Goal: Task Accomplishment & Management: Manage account settings

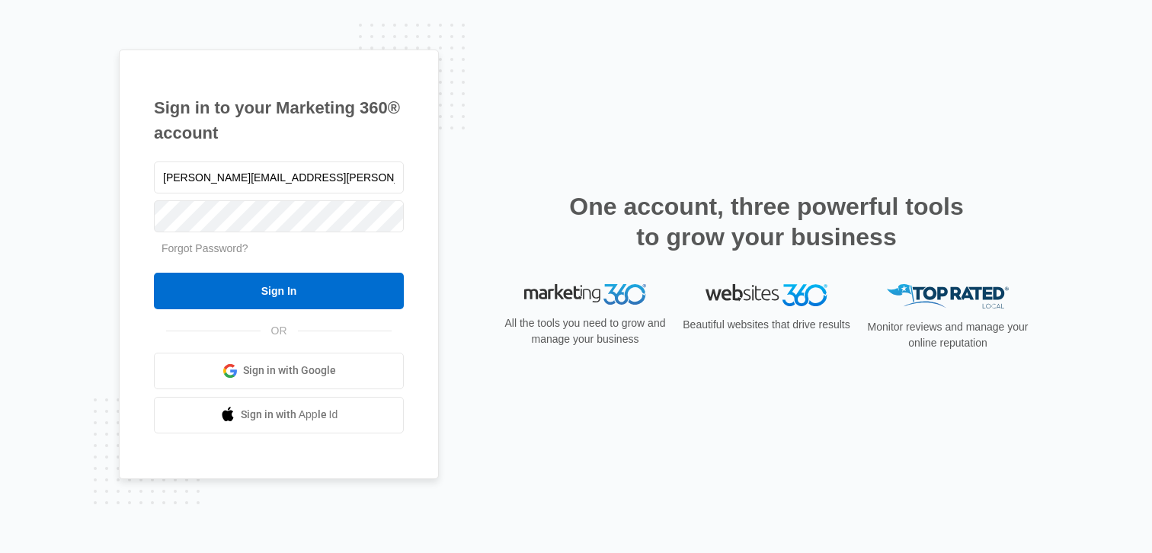
type input "[PERSON_NAME][EMAIL_ADDRESS][PERSON_NAME][DOMAIN_NAME]"
click at [154, 273] on input "Sign In" at bounding box center [279, 291] width 250 height 37
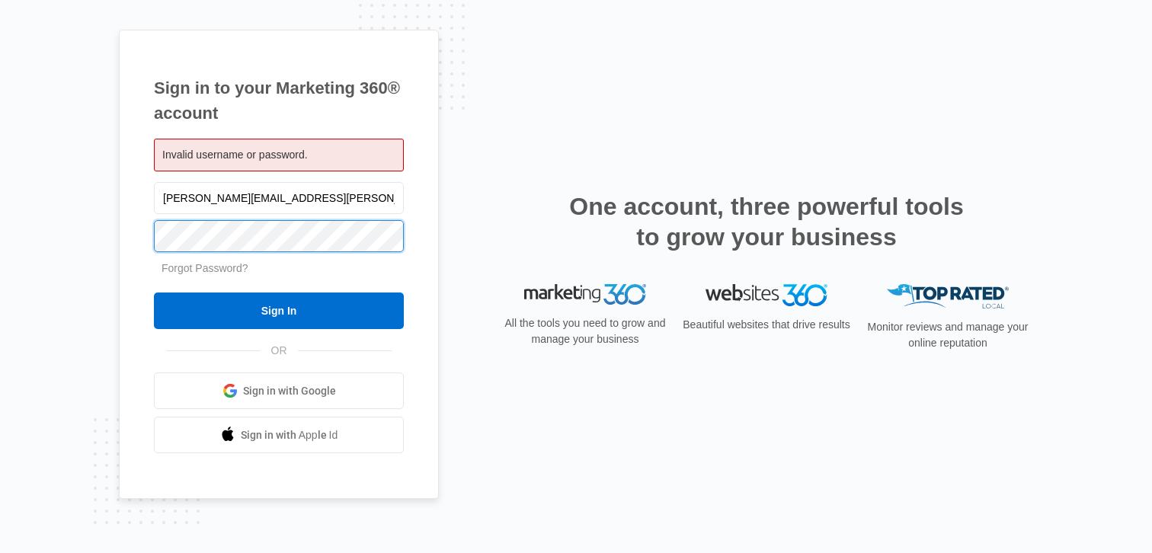
click at [154, 293] on input "Sign In" at bounding box center [279, 311] width 250 height 37
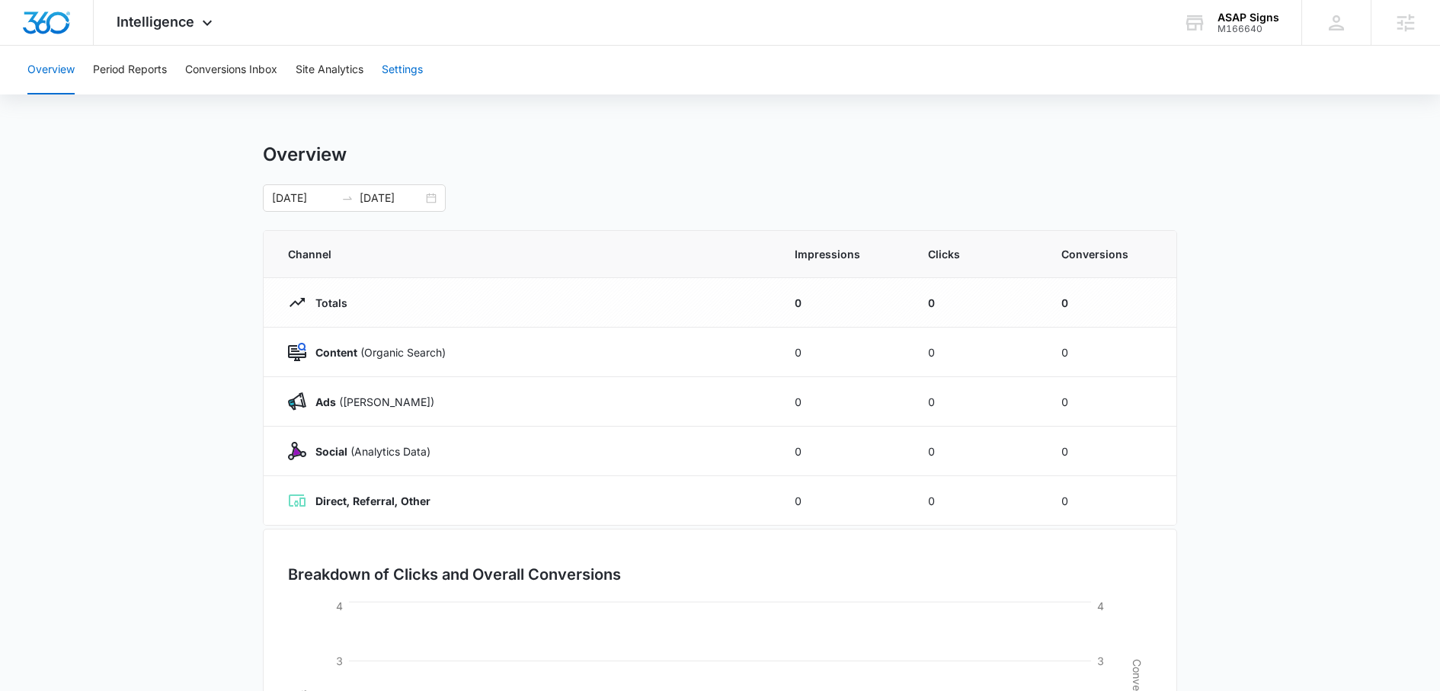
click at [404, 78] on button "Settings" at bounding box center [402, 70] width 41 height 49
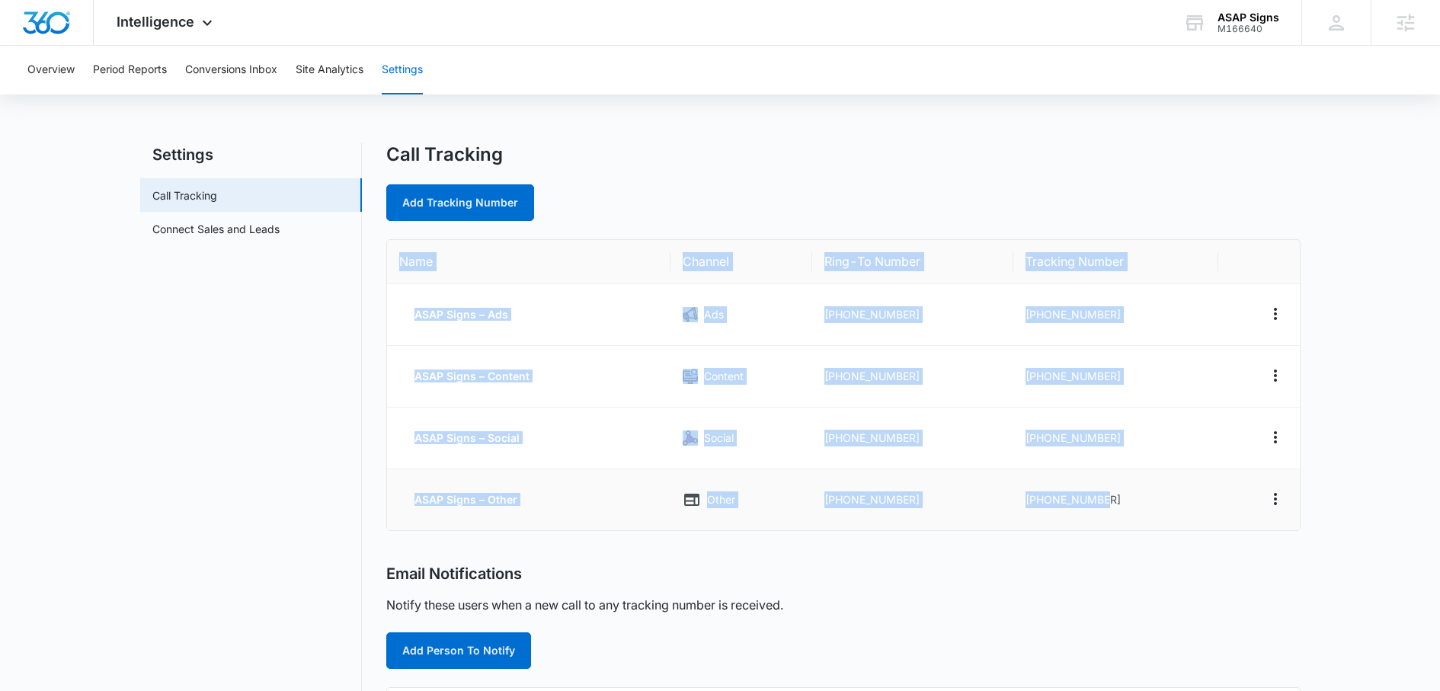
drag, startPoint x: 389, startPoint y: 245, endPoint x: 1167, endPoint y: 510, distance: 822.1
click at [1167, 510] on table "Name Channel Ring-To Number Tracking Number ASAP Signs – Ads Ads +15087197277 +…" at bounding box center [843, 385] width 913 height 290
copy table "Name Channel Ring-To Number Tracking Number ASAP Signs – Ads Ads +15087197277 +…"
